Goal: Task Accomplishment & Management: Manage account settings

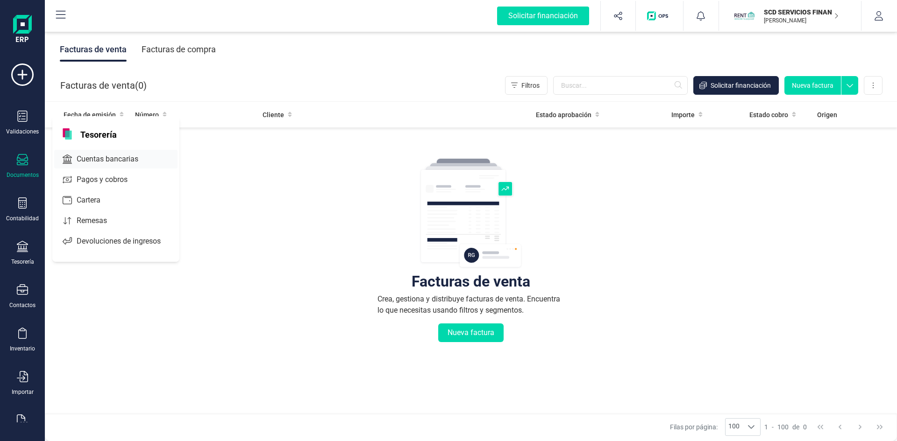
click at [100, 157] on span "Cuentas bancarias" at bounding box center [114, 159] width 82 height 11
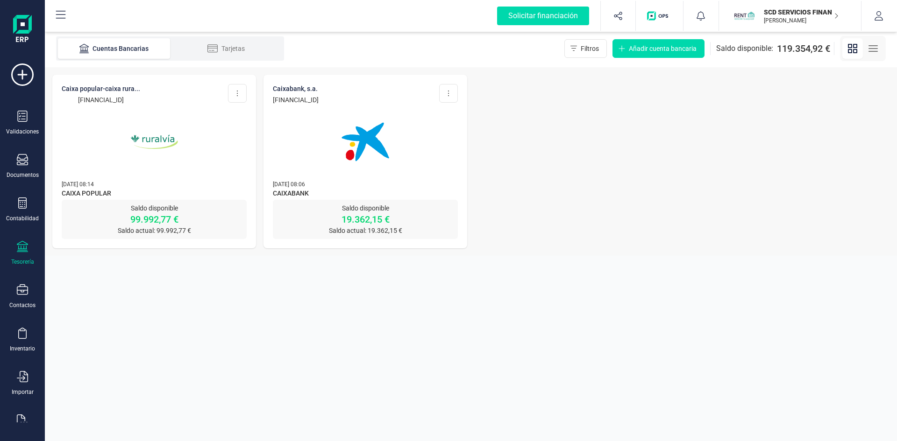
click at [164, 142] on img at bounding box center [154, 142] width 78 height 78
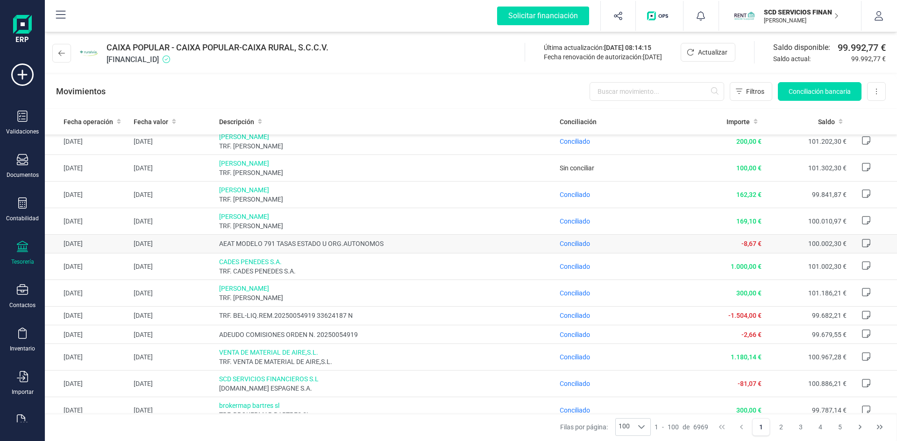
scroll to position [140, 0]
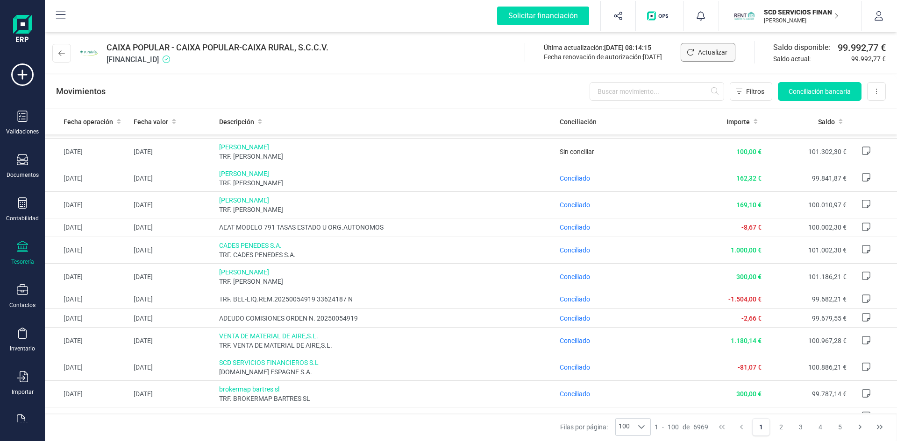
click at [707, 50] on span "Actualizar" at bounding box center [712, 52] width 29 height 9
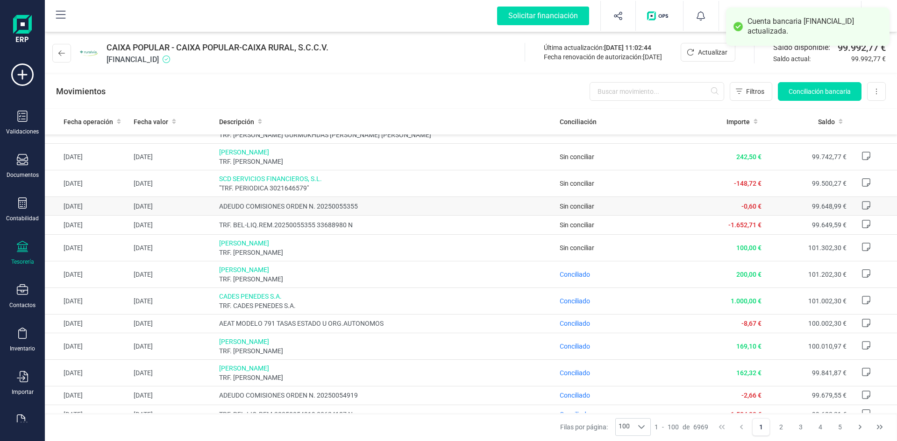
scroll to position [0, 0]
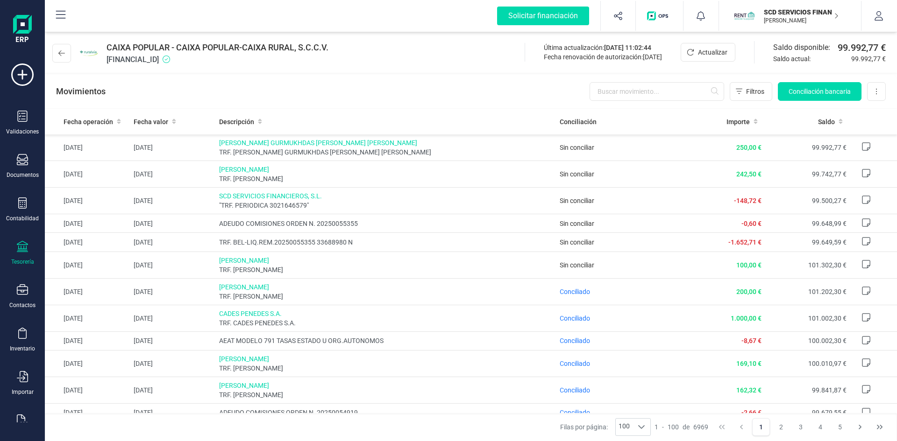
click at [804, 8] on p "SCD SERVICIOS FINANCIEROS SL" at bounding box center [801, 11] width 75 height 9
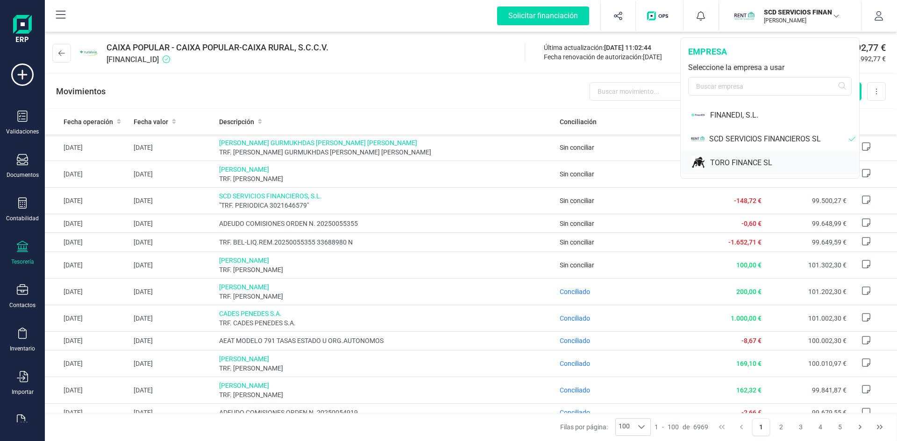
click at [738, 162] on div "TORO FINANCE SL" at bounding box center [784, 162] width 149 height 11
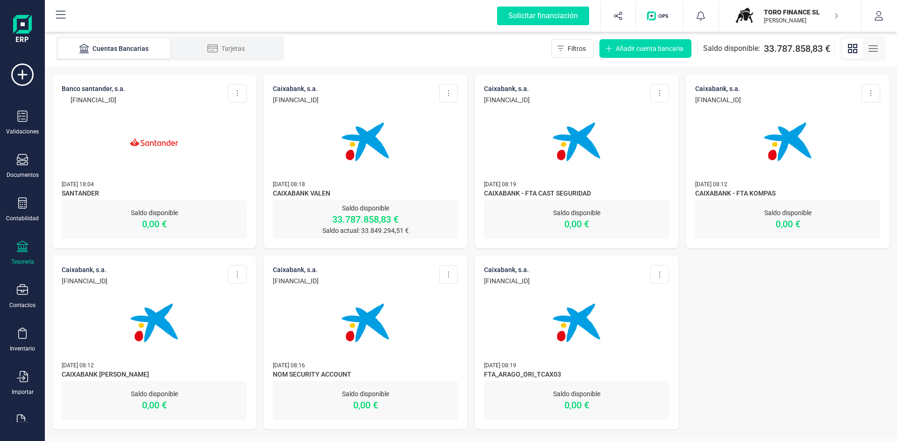
click at [351, 211] on p "Saldo disponible" at bounding box center [365, 208] width 185 height 9
click at [354, 208] on p "Saldo disponible" at bounding box center [365, 208] width 185 height 9
click at [362, 216] on p "33.787.858,83 €" at bounding box center [365, 219] width 185 height 13
click at [362, 147] on img at bounding box center [365, 142] width 78 height 78
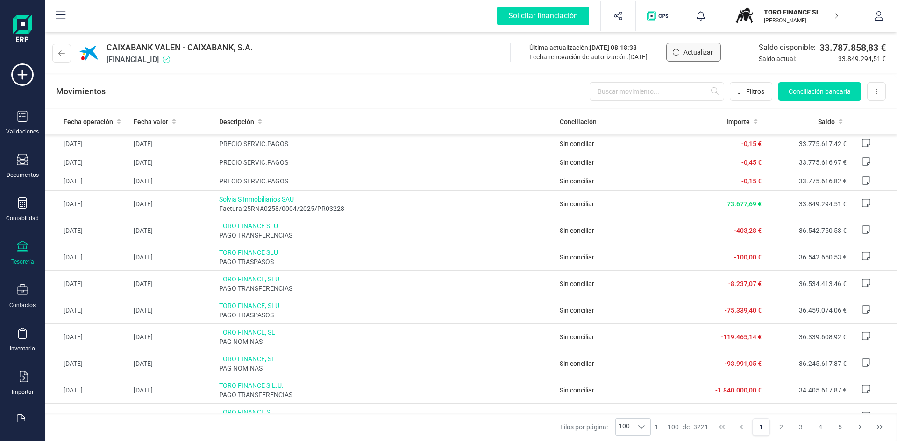
click at [694, 52] on span "Actualizar" at bounding box center [697, 52] width 29 height 9
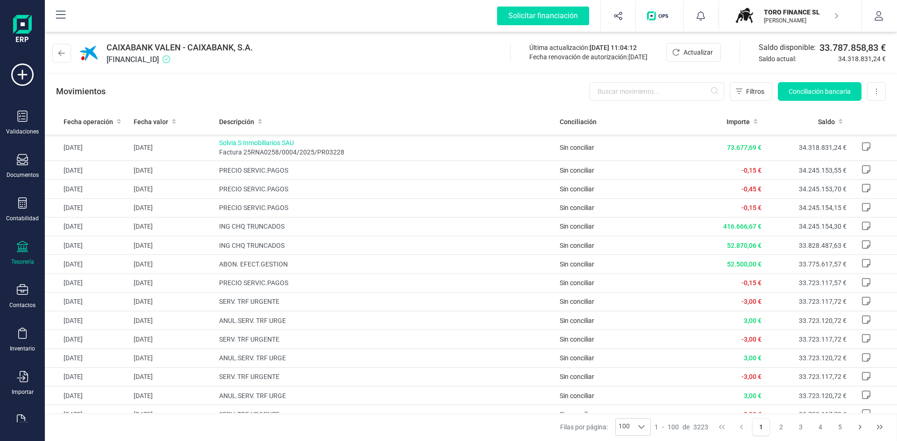
click at [782, 15] on p "TORO FINANCE SL" at bounding box center [801, 11] width 75 height 9
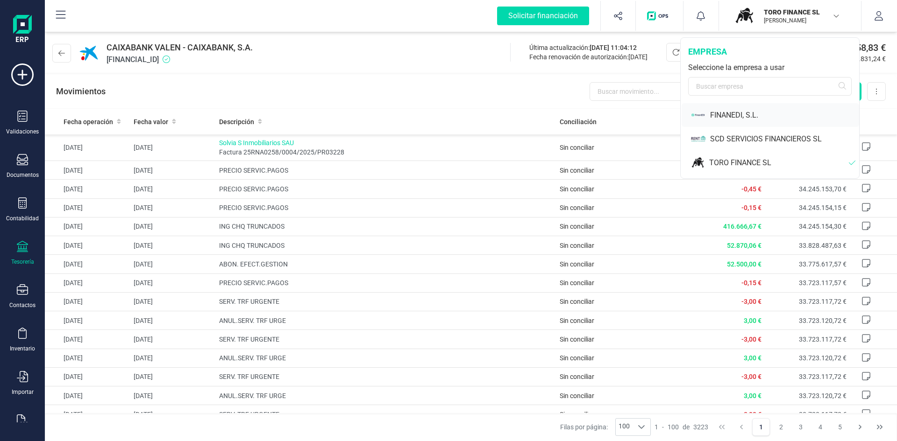
click at [729, 114] on div "FINANEDI, S.L." at bounding box center [784, 115] width 149 height 11
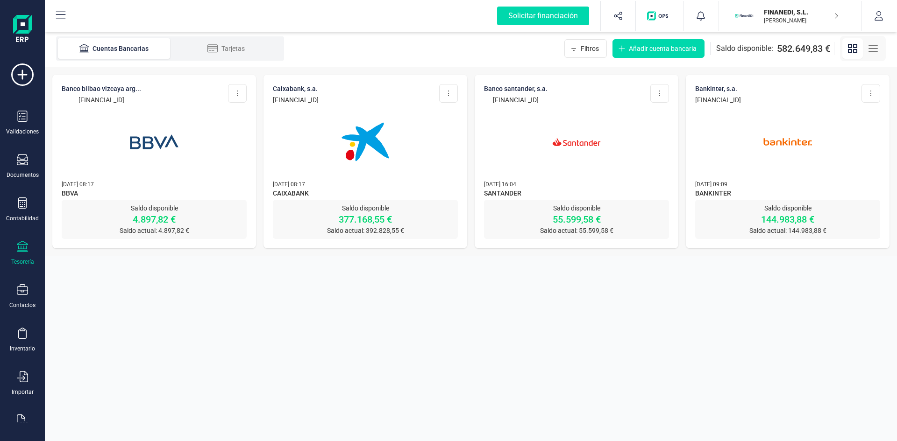
click at [370, 152] on img at bounding box center [365, 142] width 78 height 78
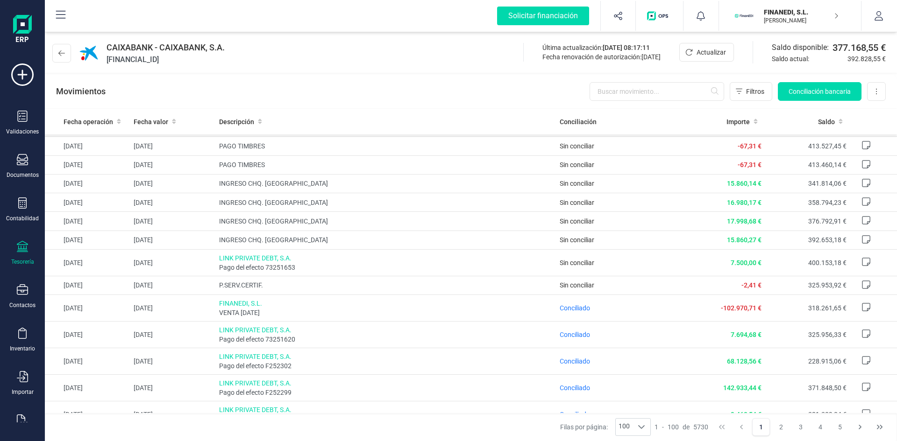
scroll to position [607, 0]
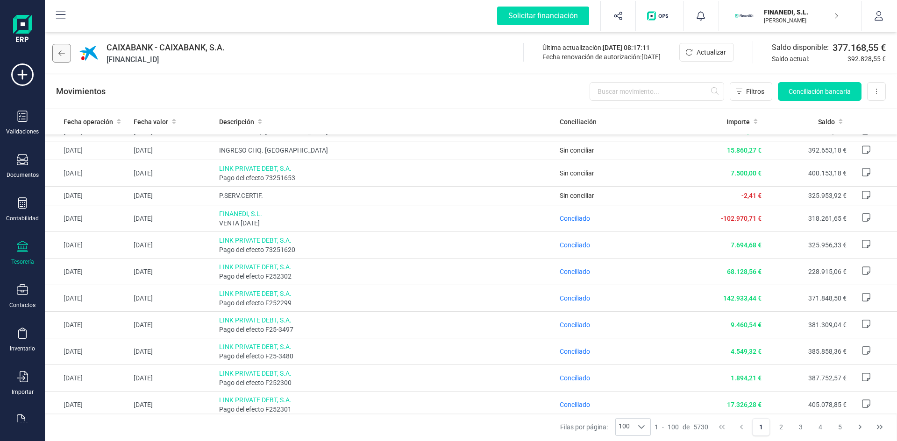
click at [63, 52] on icon at bounding box center [61, 53] width 7 height 7
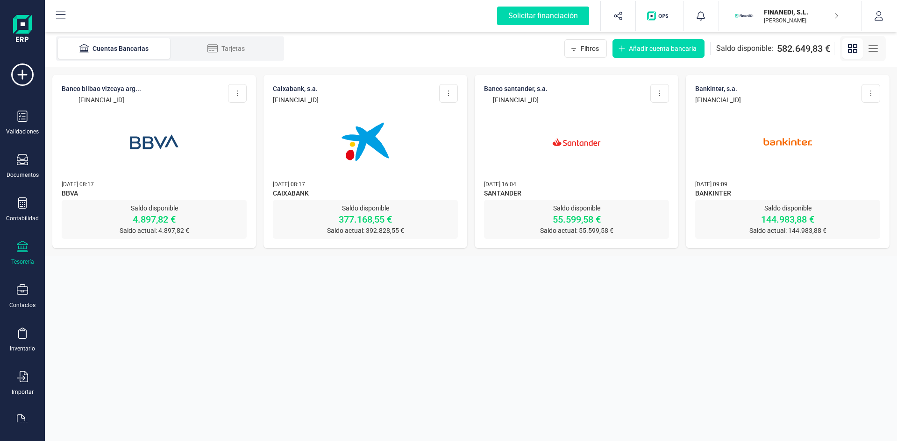
click at [576, 145] on img at bounding box center [576, 142] width 78 height 78
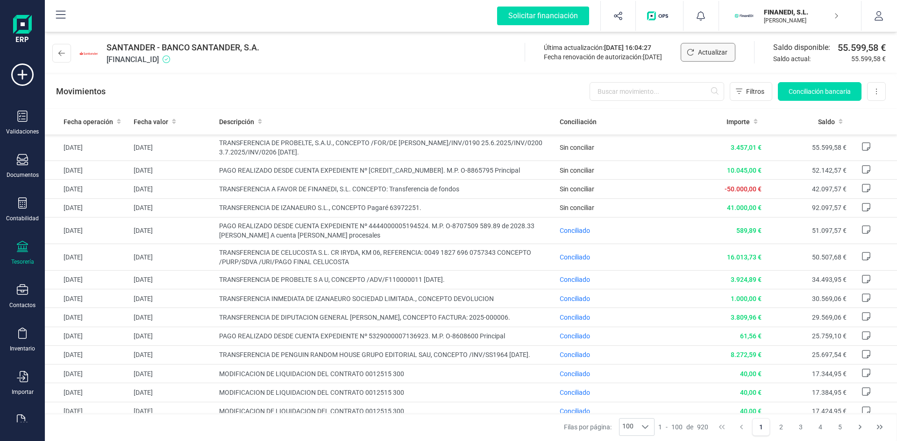
click at [709, 50] on span "Actualizar" at bounding box center [712, 52] width 29 height 9
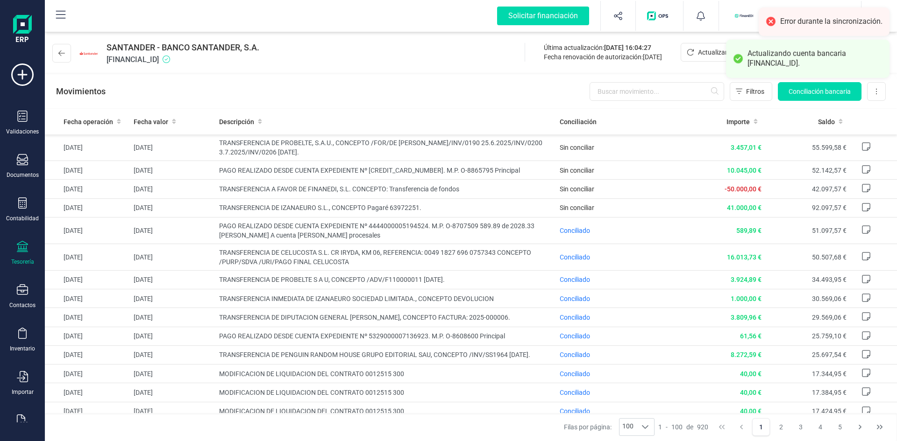
click at [362, 72] on div "SANTANDER - BANCO SANTANDER, S.A. [FINANCIAL_ID] Última actualización: [DATE] 1…" at bounding box center [471, 51] width 852 height 43
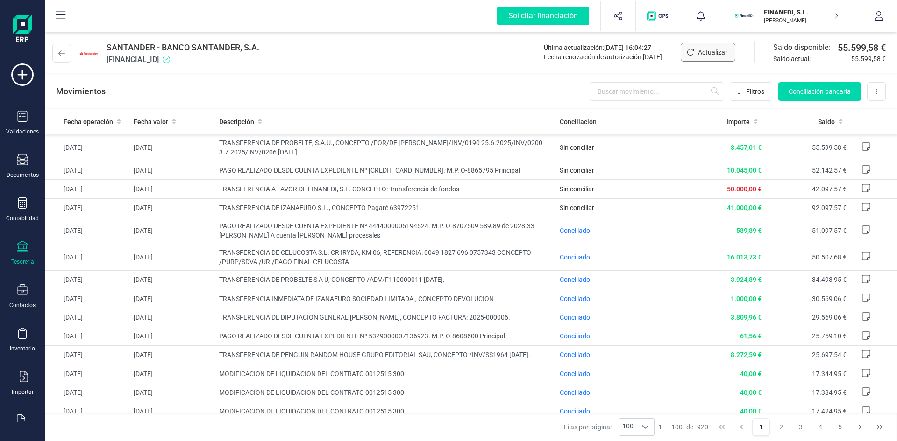
click at [710, 52] on span "Actualizar" at bounding box center [712, 52] width 29 height 9
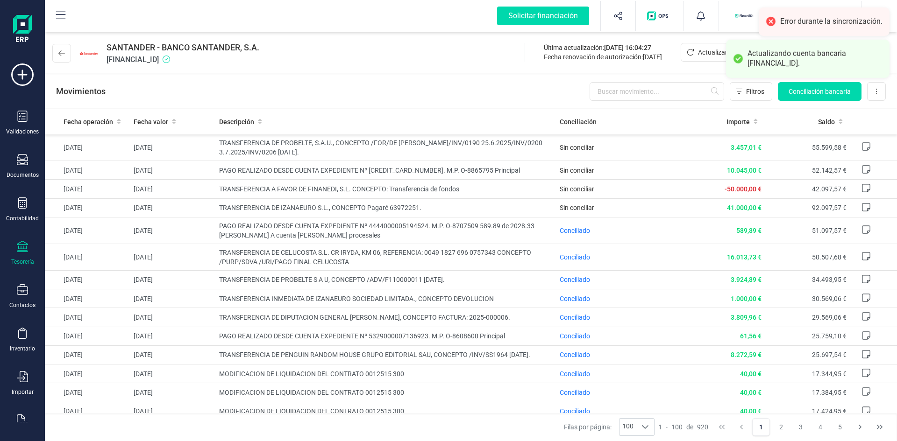
click at [442, 74] on div "SANTANDER - BANCO SANTANDER, S.A. [FINANCIAL_ID] Última actualización: [DATE] 1…" at bounding box center [471, 69] width 852 height 79
